Goal: Book appointment/travel/reservation

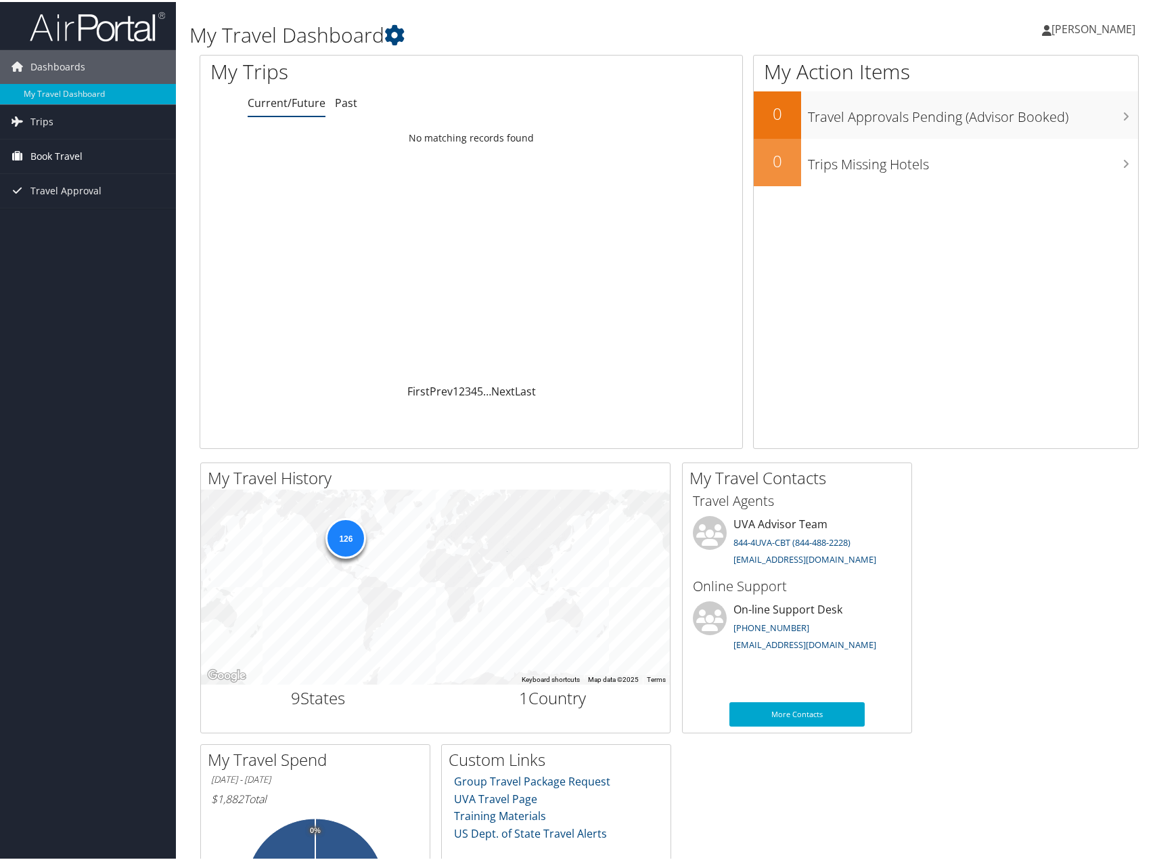
click at [66, 160] on span "Book Travel" at bounding box center [56, 154] width 52 height 34
click at [87, 227] on link "Book/Manage Online Trips" at bounding box center [88, 222] width 176 height 20
click at [53, 225] on link "Book/Manage Online Trips" at bounding box center [88, 222] width 176 height 20
click at [79, 220] on link "Book/Manage Online Trips" at bounding box center [88, 222] width 176 height 20
